Goal: Complete application form: Complete application form

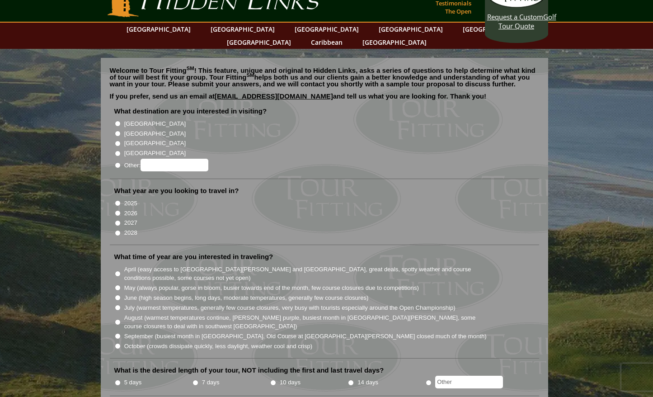
scroll to position [30, 0]
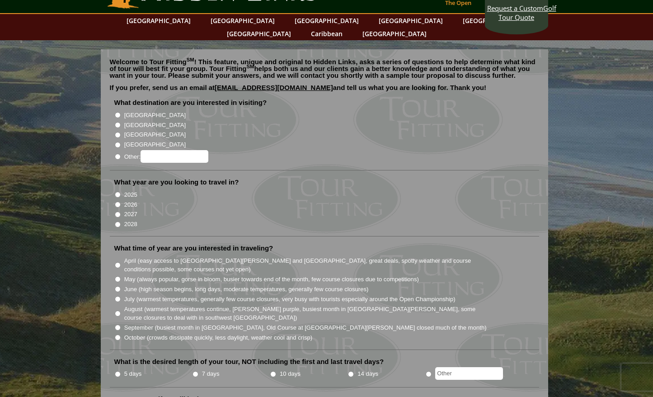
click at [117, 122] on input "[GEOGRAPHIC_DATA]" at bounding box center [118, 125] width 6 height 6
radio input "true"
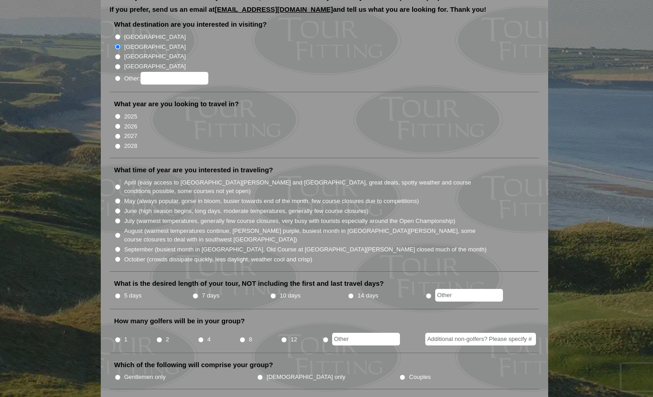
scroll to position [109, 0]
click at [117, 133] on input "2027" at bounding box center [118, 136] width 6 height 6
radio input "true"
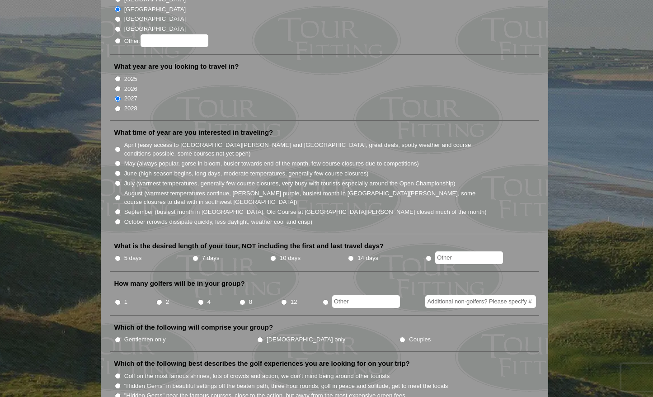
scroll to position [147, 0]
click at [117, 179] on input "July (warmest temperatures, generally few course closures, very busy with touri…" at bounding box center [118, 182] width 6 height 6
radio input "true"
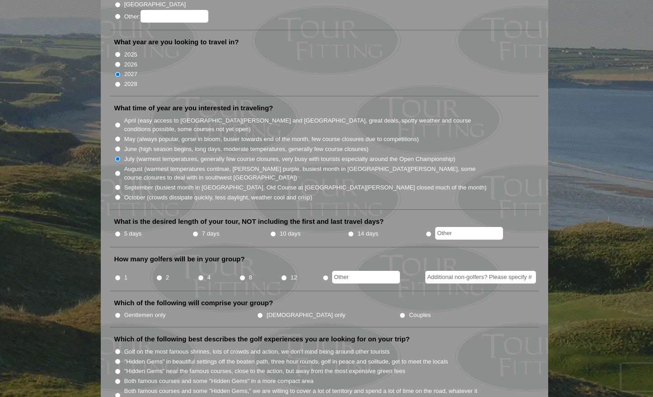
scroll to position [183, 0]
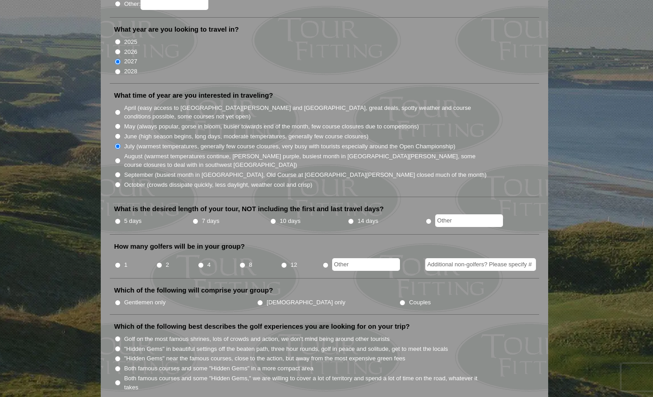
click at [196, 218] on input "7 days" at bounding box center [195, 221] width 6 height 6
radio input "true"
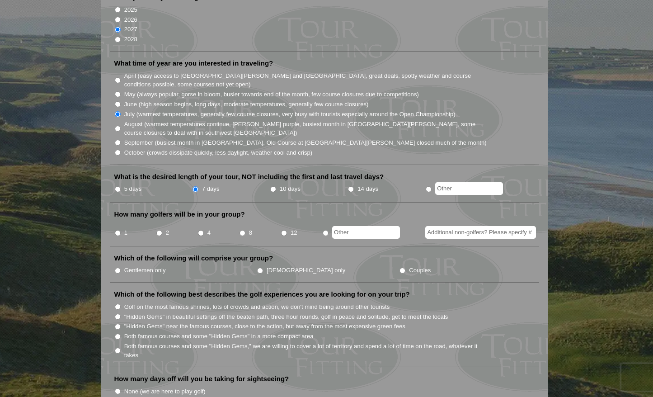
scroll to position [216, 0]
click at [200, 229] on input "4" at bounding box center [201, 232] width 6 height 6
radio input "true"
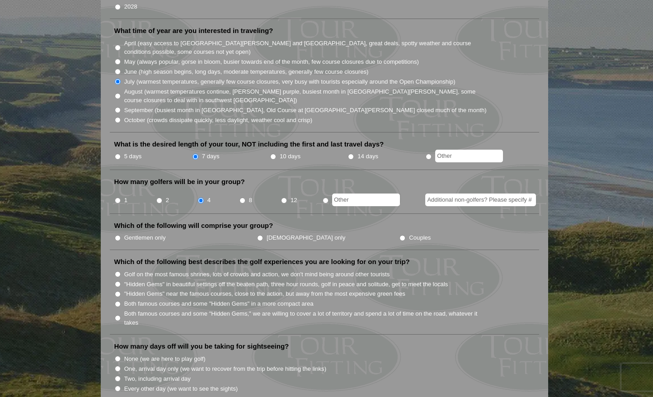
scroll to position [250, 0]
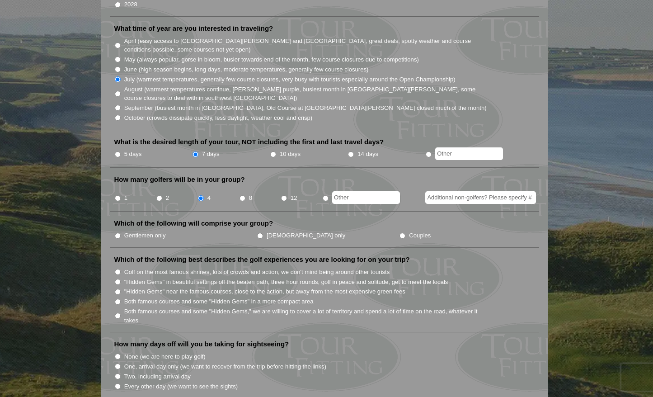
click at [117, 233] on input "Gentlemen only" at bounding box center [118, 236] width 6 height 6
radio input "true"
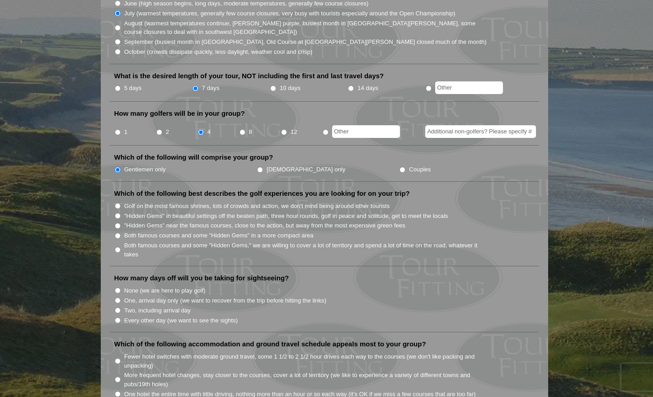
scroll to position [316, 0]
click at [117, 232] on input "Both famous courses and some "Hidden Gems" in a more compact area" at bounding box center [118, 235] width 6 height 6
radio input "true"
click at [117, 246] on input "Both famous courses and some "Hidden Gems," we are willing to cover a lot of te…" at bounding box center [118, 249] width 6 height 6
radio input "true"
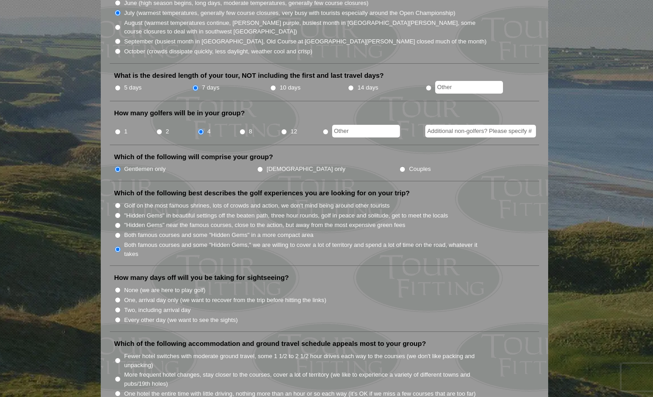
click at [116, 232] on input "Both famous courses and some "Hidden Gems" in a more compact area" at bounding box center [118, 235] width 6 height 6
radio input "true"
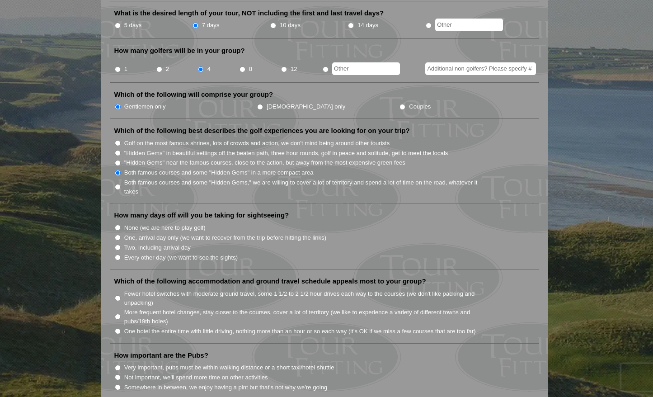
scroll to position [394, 0]
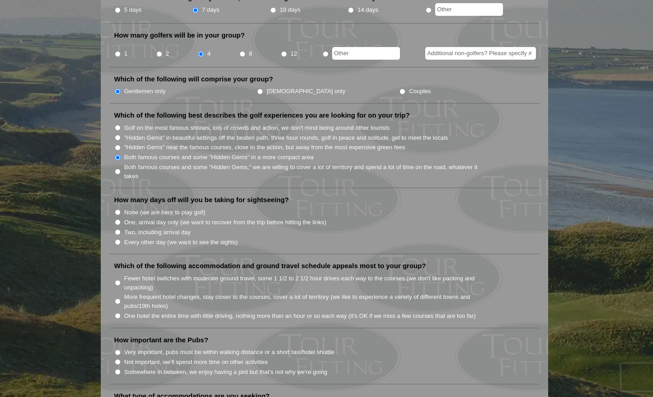
click at [118, 209] on input "None (we are here to play golf)" at bounding box center [118, 212] width 6 height 6
radio input "true"
click at [117, 219] on input "One, arrival day only (we want to recover from the trip before hitting the link…" at bounding box center [118, 222] width 6 height 6
radio input "true"
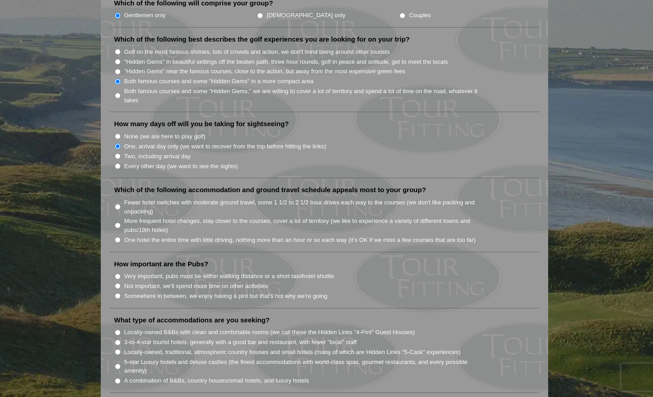
scroll to position [469, 0]
click at [117, 223] on input "More frequent hotel changes, stay closer to the courses, cover a lot of territo…" at bounding box center [118, 226] width 6 height 6
radio input "true"
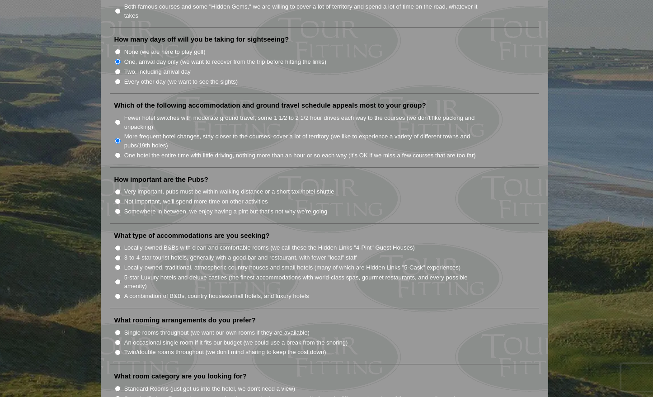
scroll to position [555, 0]
click at [117, 208] on input "Somewhere in between, we enjoy having a pint but that's not why we're going" at bounding box center [118, 211] width 6 height 6
radio input "true"
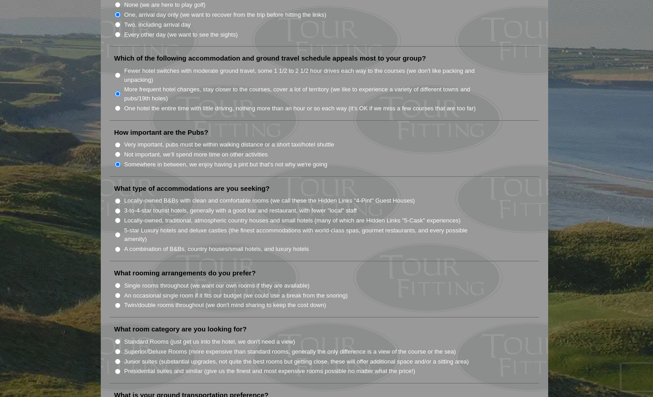
scroll to position [604, 0]
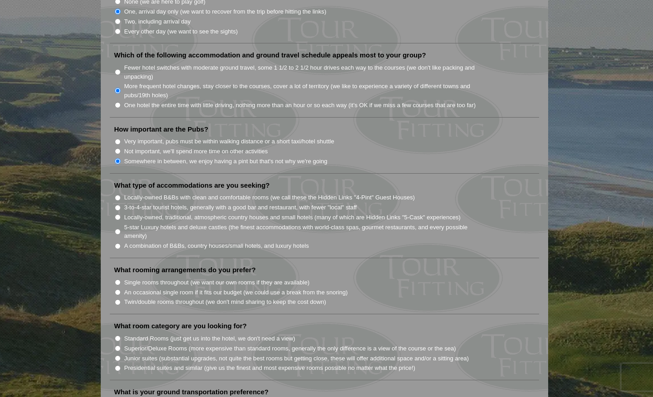
click at [117, 243] on input "A combination of B&Bs, country houses/small hotels, and luxury hotels" at bounding box center [118, 246] width 6 height 6
radio input "true"
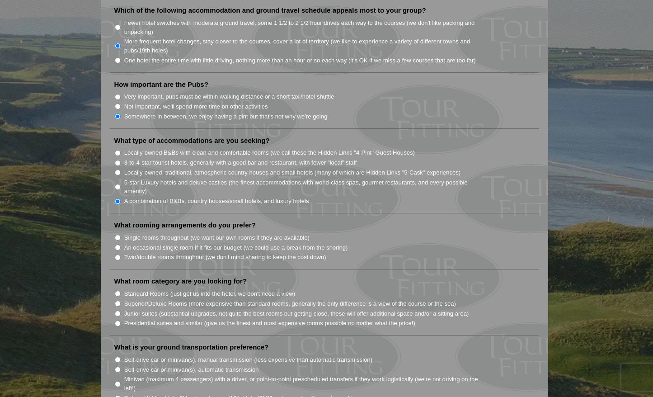
scroll to position [649, 0]
click at [117, 244] on input "An occasional single room if it fits our budget (we could use a break from the …" at bounding box center [118, 247] width 6 height 6
radio input "true"
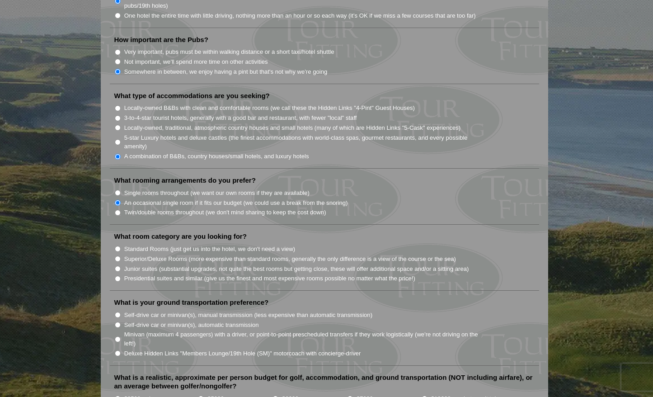
scroll to position [694, 0]
click at [118, 245] on input "Standard Rooms (just get us into the hotel, we don't need a view)" at bounding box center [118, 248] width 6 height 6
radio input "true"
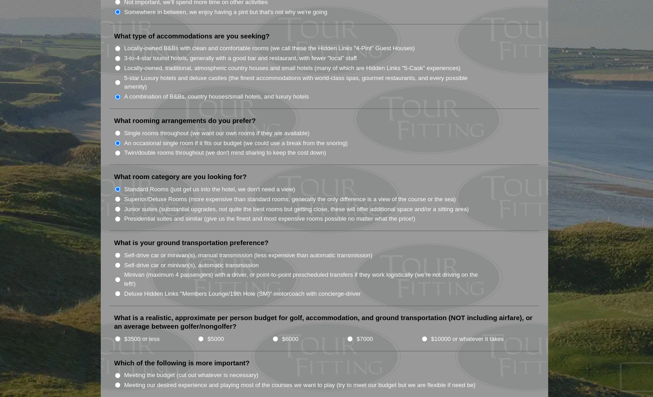
scroll to position [754, 0]
click at [117, 275] on input "Minivan (maximum 4 passengers) with a driver, or point-to-point prescheduled tr…" at bounding box center [118, 278] width 6 height 6
radio input "true"
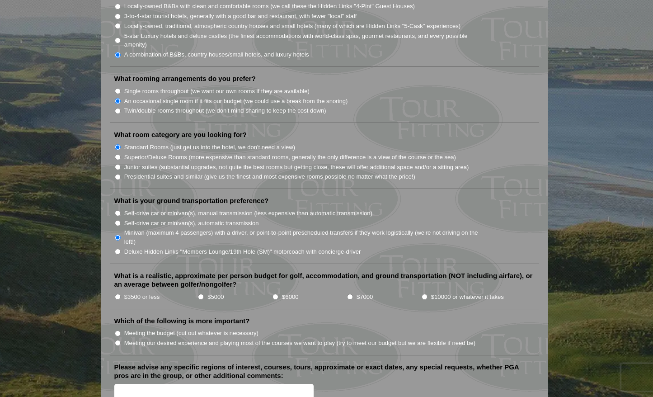
scroll to position [798, 0]
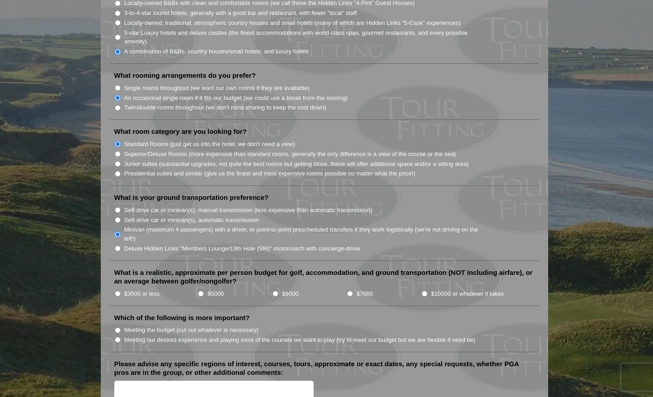
click at [201, 290] on input "$5000" at bounding box center [201, 293] width 6 height 6
radio input "true"
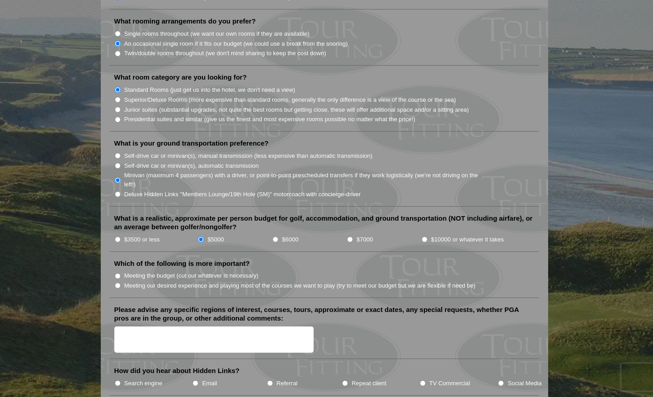
scroll to position [855, 0]
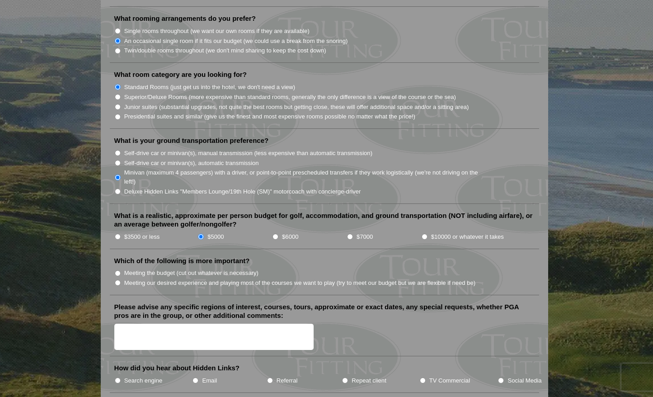
click at [116, 280] on input "Meeting our desired experience and playing most of the courses we want to play …" at bounding box center [118, 283] width 6 height 6
radio input "true"
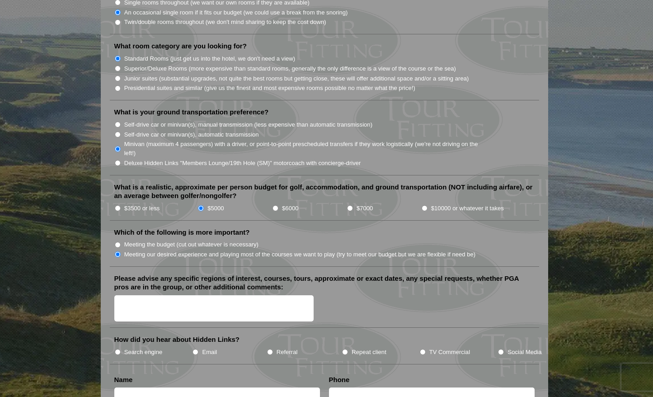
scroll to position [886, 0]
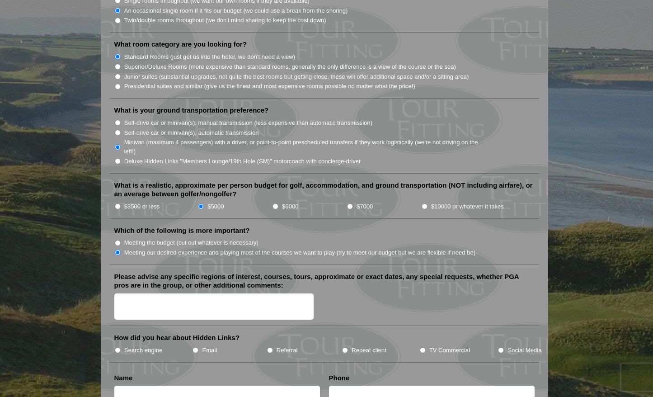
click at [121, 293] on textarea "Please advise any specific regions of interest, courses, tours, approximate or …" at bounding box center [214, 306] width 200 height 27
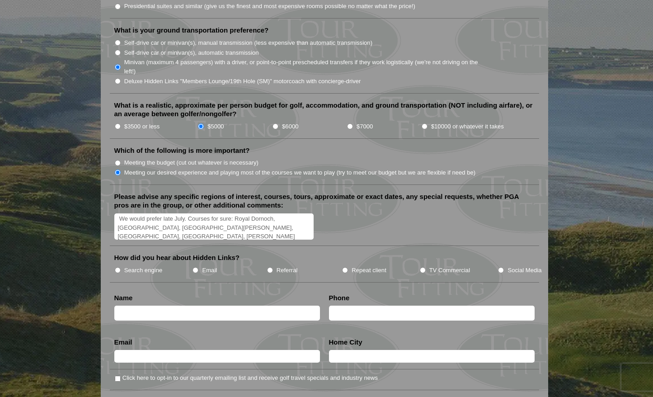
scroll to position [972, 0]
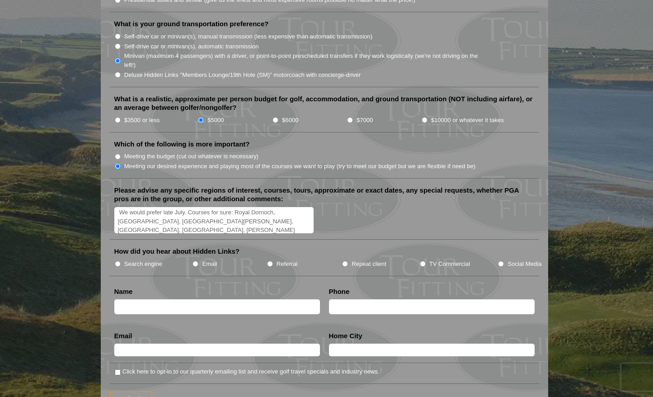
type textarea "We would prefer late July. Courses for sure: Royal Dornoch, [GEOGRAPHIC_DATA], …"
click at [117, 261] on input "Search engine" at bounding box center [118, 264] width 6 height 6
radio input "true"
click at [196, 299] on input "text" at bounding box center [216, 306] width 205 height 15
type input "[PERSON_NAME]"
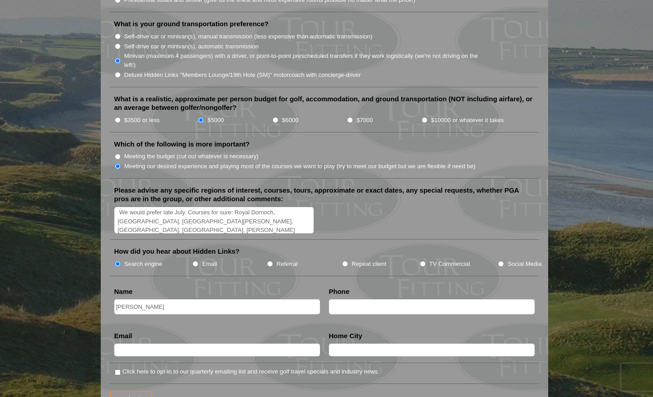
type input "7174210874"
type input "[EMAIL_ADDRESS][DOMAIN_NAME]"
type input "[GEOGRAPHIC_DATA]"
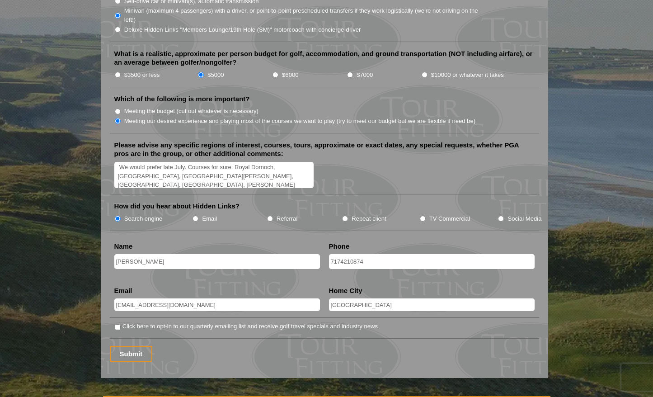
scroll to position [1032, 0]
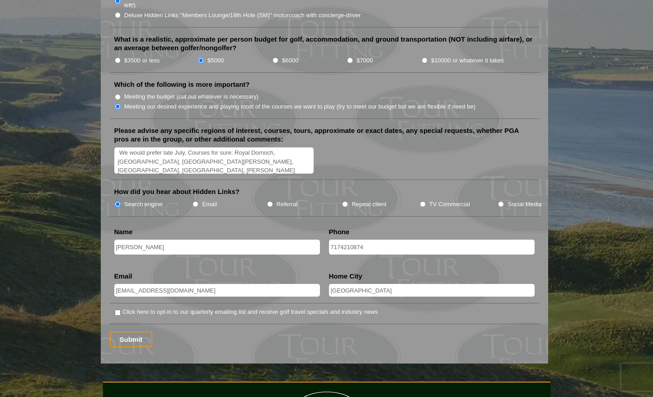
click at [361, 284] on input "[GEOGRAPHIC_DATA]" at bounding box center [431, 290] width 205 height 13
click at [253, 271] on li "Email [EMAIL_ADDRESS][DOMAIN_NAME] Email Validation (required) This field is fo…" at bounding box center [217, 287] width 215 height 32
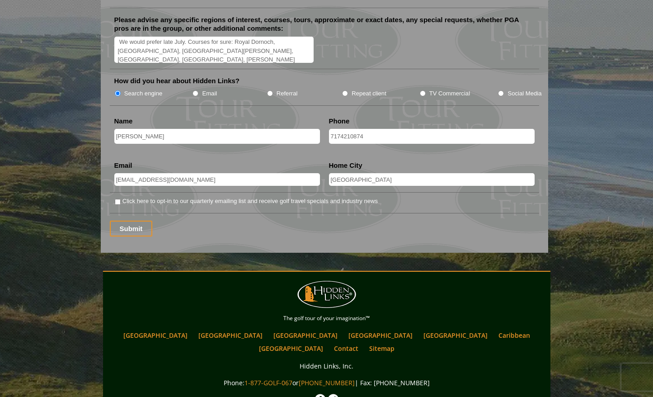
scroll to position [1151, 0]
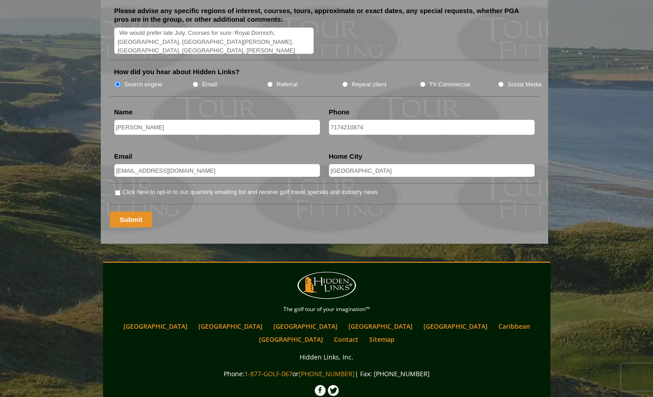
click at [134, 211] on input "Submit" at bounding box center [131, 219] width 43 height 16
